Goal: Information Seeking & Learning: Learn about a topic

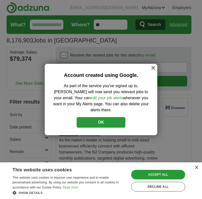
click at [101, 117] on button "OK" at bounding box center [101, 122] width 49 height 11
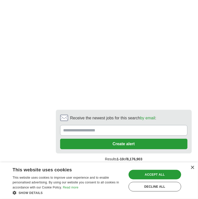
scroll to position [1211, 0]
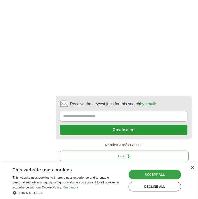
click at [157, 174] on div "Accept all" at bounding box center [154, 175] width 53 height 10
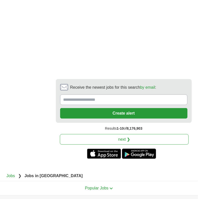
scroll to position [1236, 0]
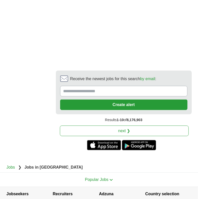
click at [124, 126] on link "next ❯" at bounding box center [124, 131] width 129 height 11
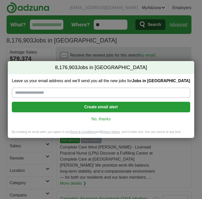
click at [109, 117] on link "No, thanks" at bounding box center [101, 119] width 170 height 6
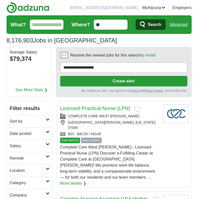
click at [39, 159] on h2 "Remote" at bounding box center [28, 158] width 36 height 6
click at [24, 172] on link "Remote jobs" at bounding box center [21, 170] width 23 height 4
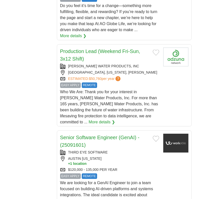
scroll to position [780, 0]
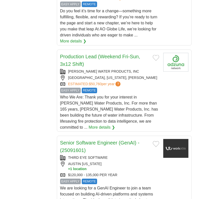
click at [115, 124] on link "More details ❯" at bounding box center [102, 127] width 26 height 6
